Goal: Download file/media

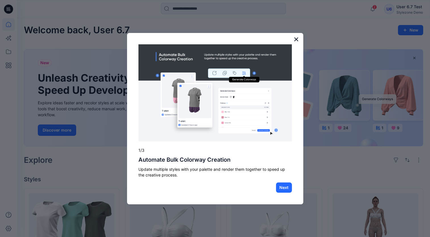
click at [295, 40] on button "×" at bounding box center [296, 39] width 5 height 9
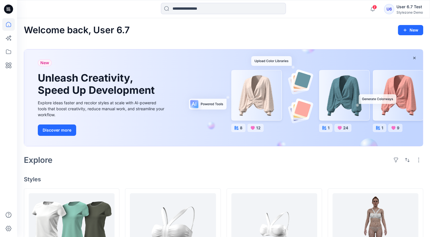
click at [412, 4] on div "User 6.7 Test" at bounding box center [410, 6] width 26 height 7
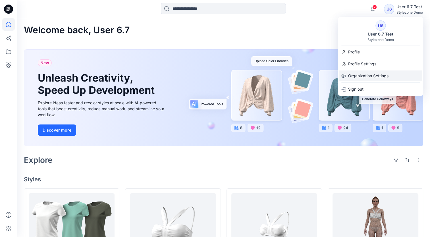
click at [385, 75] on p "Organization Settings" at bounding box center [369, 76] width 40 height 11
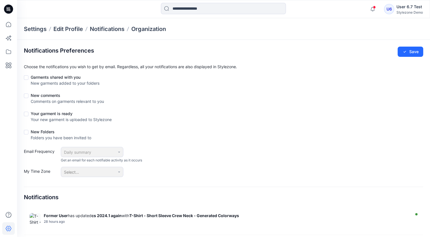
click at [415, 6] on div "User 6.7 Test" at bounding box center [410, 6] width 26 height 7
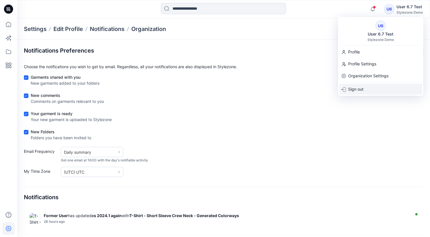
click at [390, 87] on div "Sign out" at bounding box center [380, 89] width 83 height 11
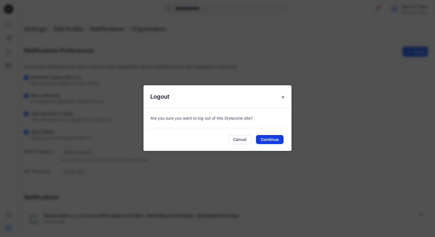
click at [274, 141] on button "Continue" at bounding box center [270, 139] width 28 height 9
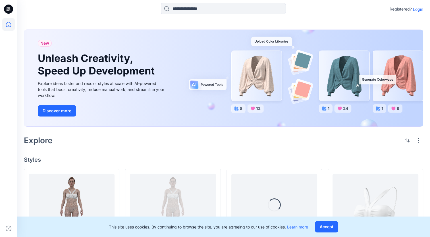
click at [421, 9] on p "Login" at bounding box center [418, 9] width 10 height 6
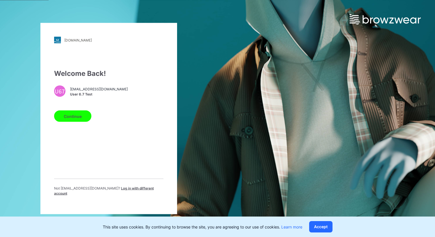
drag, startPoint x: 137, startPoint y: 189, endPoint x: 134, endPoint y: 184, distance: 6.1
click at [137, 189] on span "Log in with different account" at bounding box center [104, 190] width 100 height 9
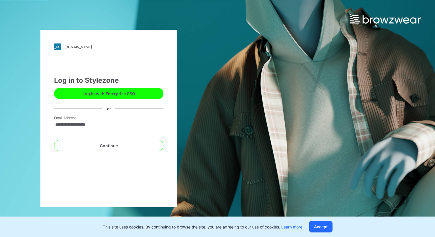
drag, startPoint x: 71, startPoint y: 125, endPoint x: 32, endPoint y: 124, distance: 38.4
click at [32, 124] on div "**********" at bounding box center [108, 118] width 217 height 237
type input "**********"
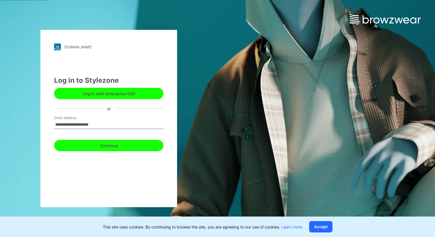
click at [68, 144] on button "Continue" at bounding box center [108, 145] width 109 height 11
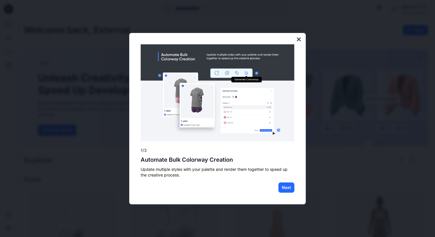
click at [298, 42] on button "×" at bounding box center [298, 39] width 5 height 9
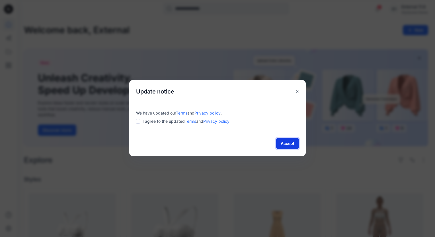
drag, startPoint x: 287, startPoint y: 143, endPoint x: 297, endPoint y: 133, distance: 14.3
click at [287, 143] on button "Accept" at bounding box center [287, 143] width 23 height 11
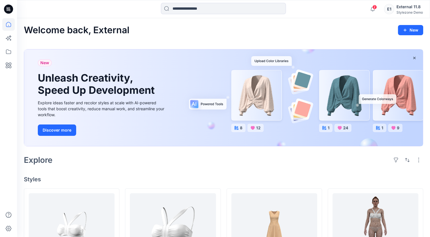
click at [417, 9] on div "External 11.8" at bounding box center [410, 6] width 26 height 7
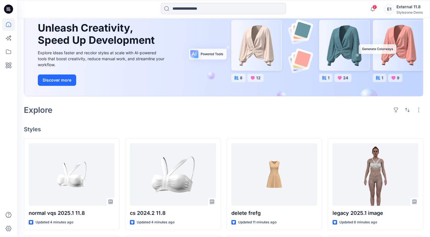
scroll to position [57, 0]
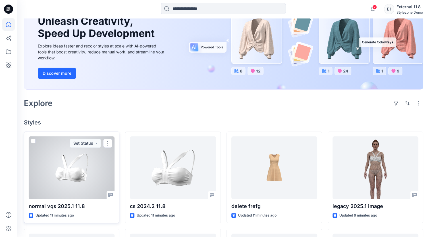
click at [88, 182] on div at bounding box center [72, 168] width 86 height 63
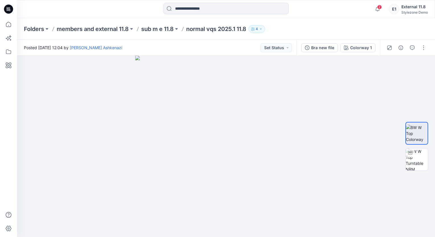
click at [258, 28] on button "4" at bounding box center [256, 29] width 17 height 8
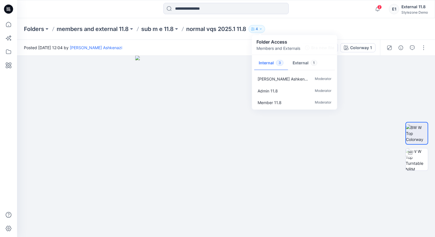
click at [316, 23] on div "Folders members and external 11.8 sub m e 11.8 normal vqs 2025.1 11.8 4 Folder …" at bounding box center [226, 29] width 418 height 22
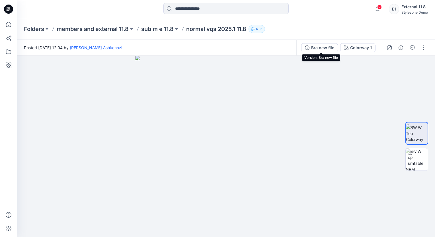
drag, startPoint x: 325, startPoint y: 45, endPoint x: 420, endPoint y: 74, distance: 99.6
click at [325, 45] on div "Bra new file" at bounding box center [322, 48] width 23 height 6
drag, startPoint x: 332, startPoint y: 48, endPoint x: 339, endPoint y: 52, distance: 7.4
click at [332, 48] on div "Bra new file" at bounding box center [322, 48] width 23 height 6
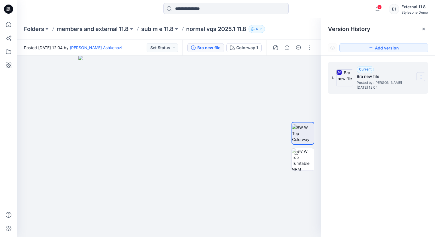
click at [422, 77] on icon at bounding box center [421, 77] width 5 height 5
click at [412, 90] on span "Download Source BW File" at bounding box center [392, 88] width 48 height 7
drag, startPoint x: 13, startPoint y: 26, endPoint x: 16, endPoint y: 28, distance: 4.4
click at [13, 26] on icon at bounding box center [8, 24] width 13 height 13
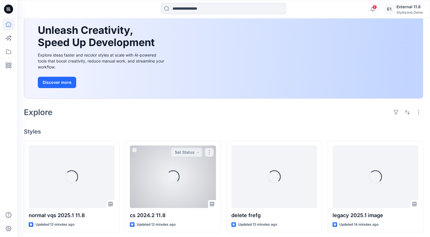
scroll to position [65, 0]
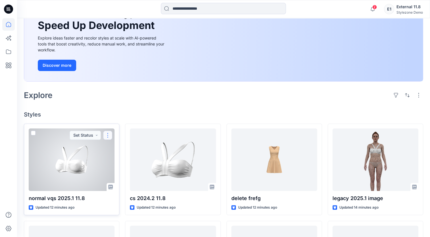
click at [108, 135] on button "button" at bounding box center [107, 135] width 9 height 9
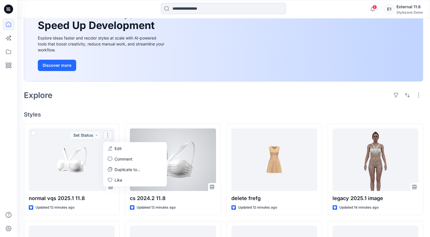
click at [146, 112] on h4 "Styles" at bounding box center [224, 114] width 400 height 7
